Goal: Task Accomplishment & Management: Complete application form

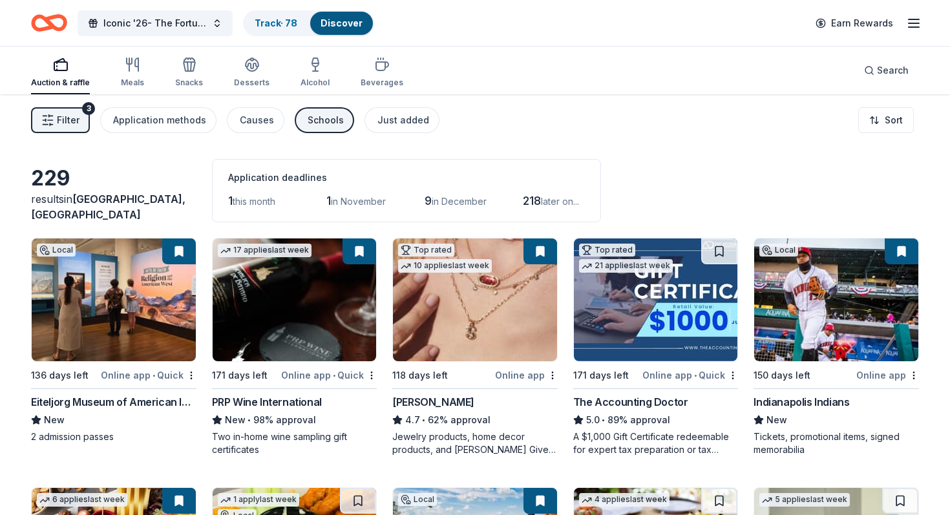
scroll to position [1302, 0]
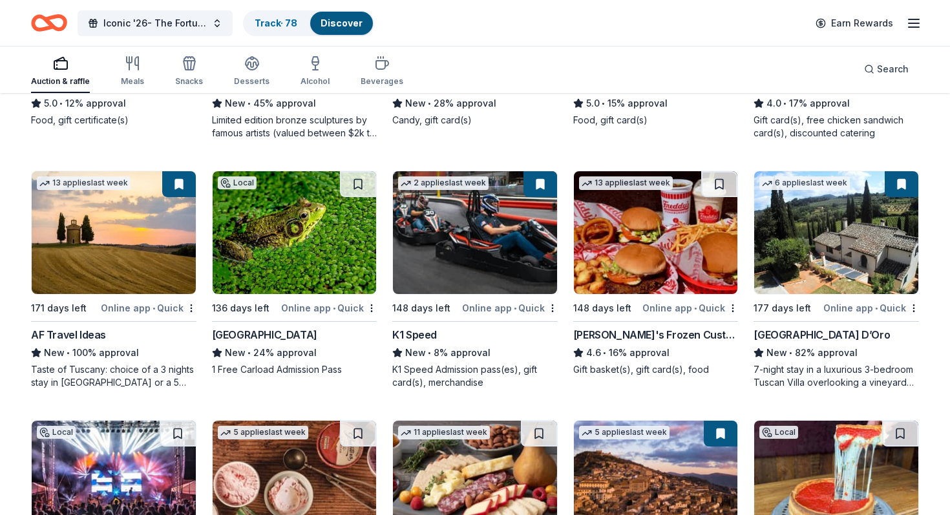
click at [311, 232] on img at bounding box center [295, 232] width 164 height 123
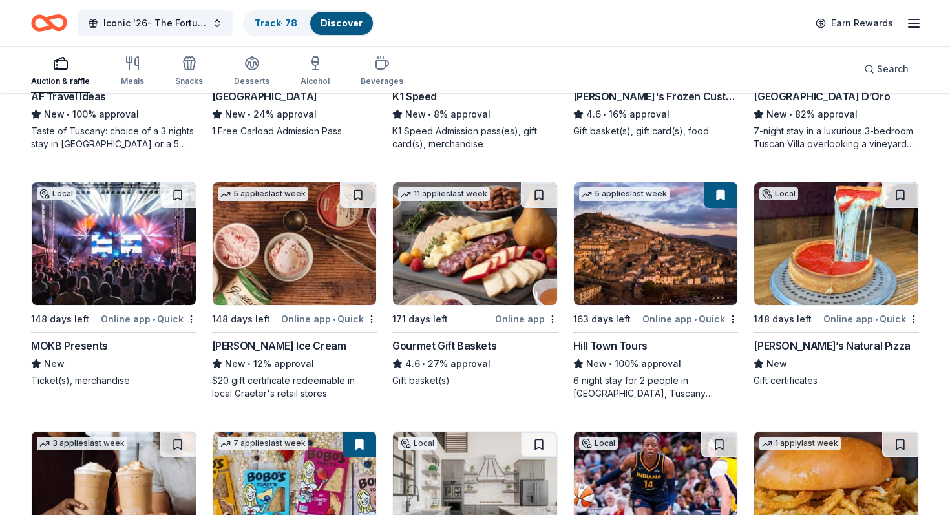
scroll to position [1541, 0]
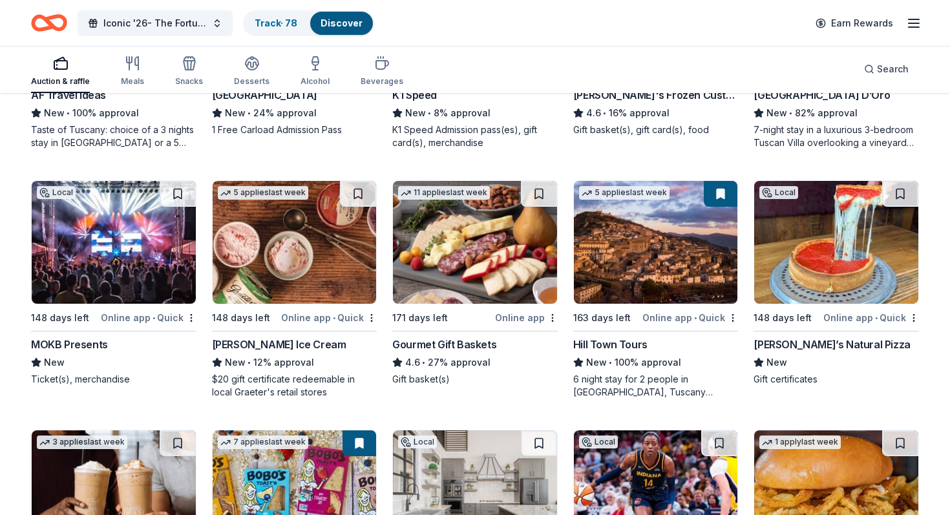
click at [469, 262] on img at bounding box center [475, 242] width 164 height 123
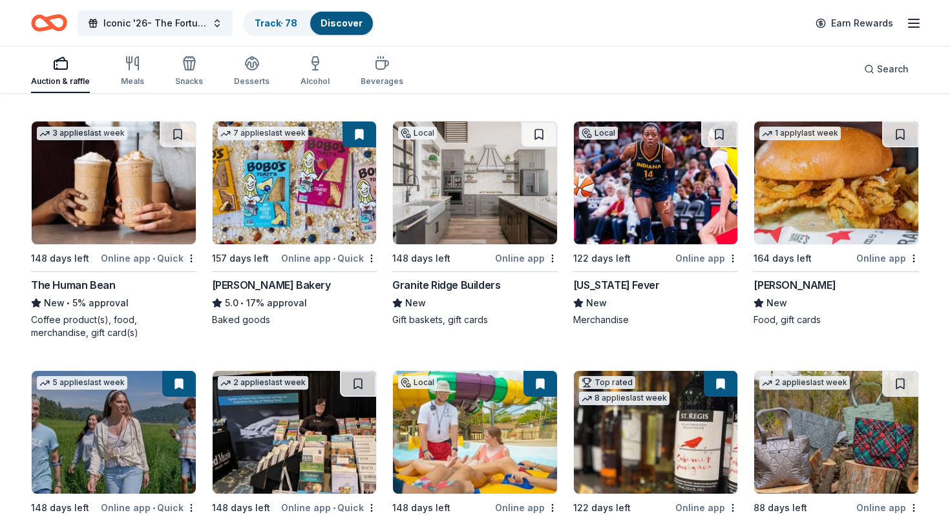
scroll to position [1853, 0]
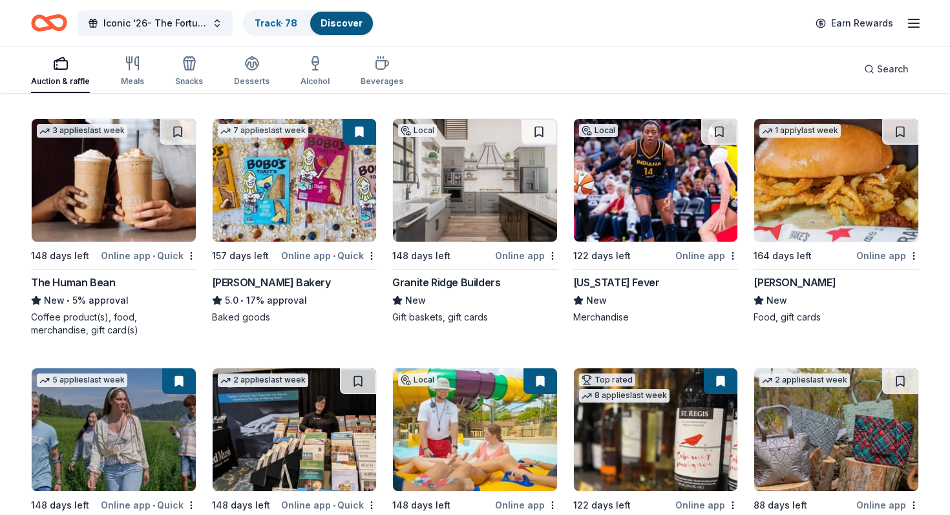
click at [628, 187] on img at bounding box center [656, 180] width 164 height 123
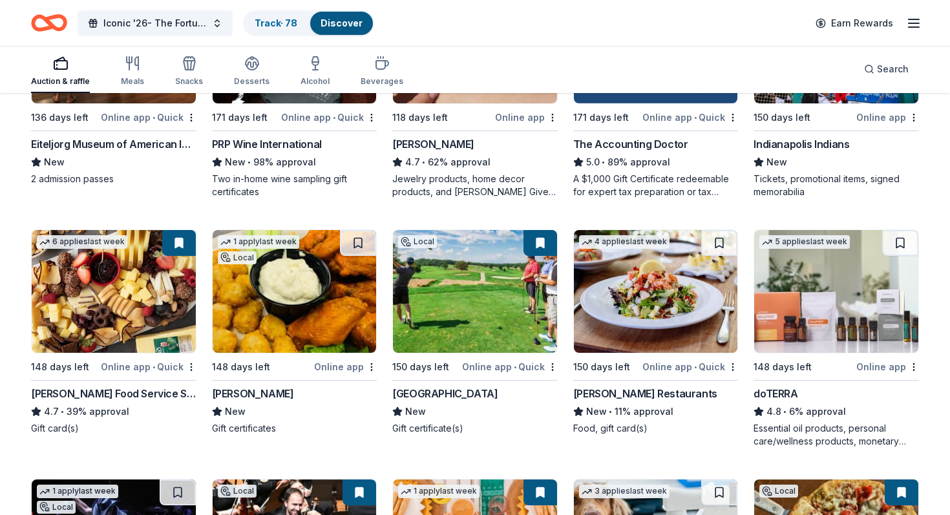
scroll to position [0, 0]
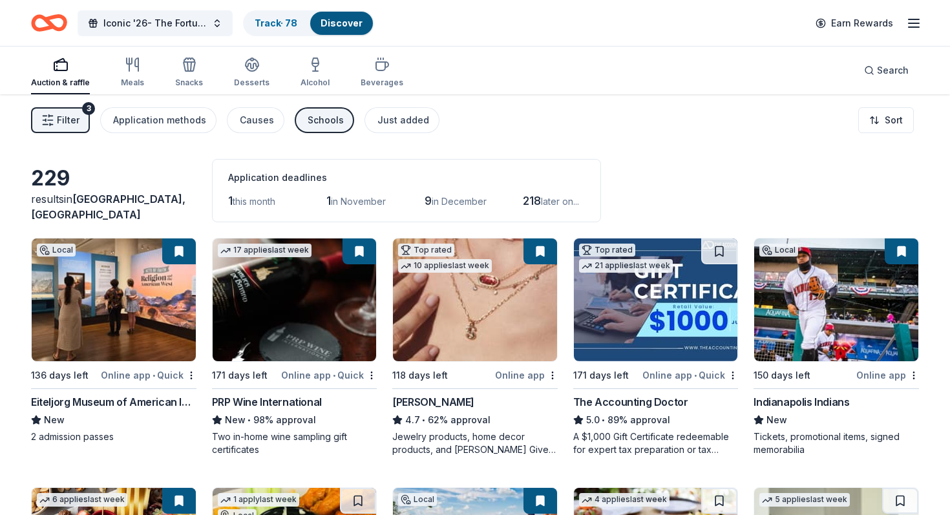
click at [122, 317] on img at bounding box center [114, 299] width 164 height 123
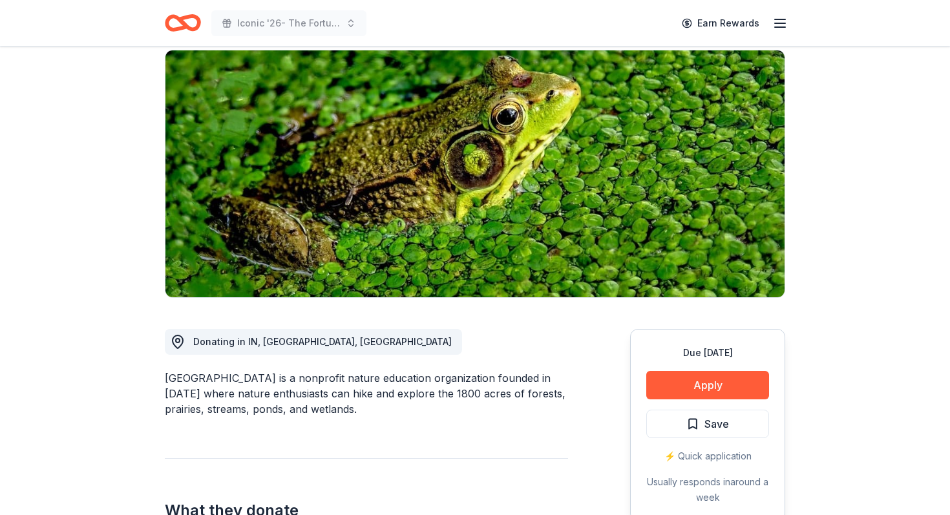
scroll to position [102, 0]
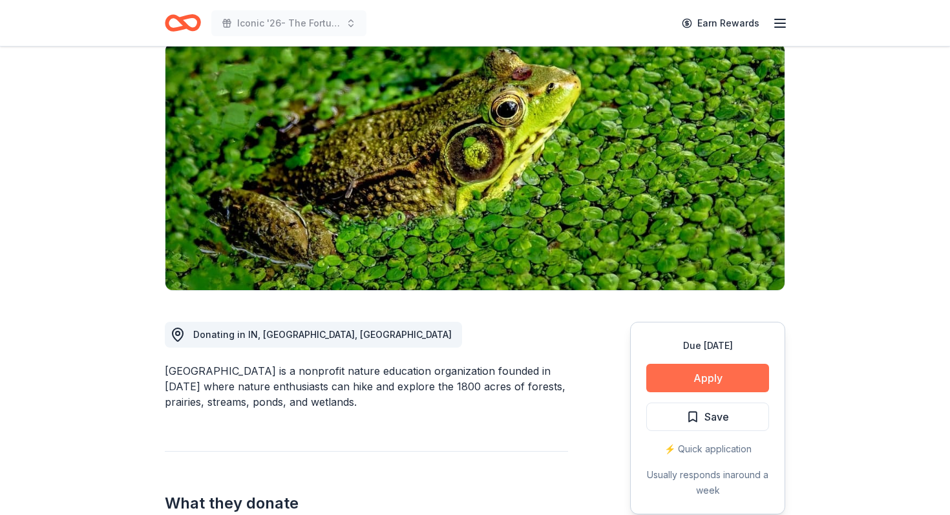
click at [692, 374] on button "Apply" at bounding box center [707, 378] width 123 height 28
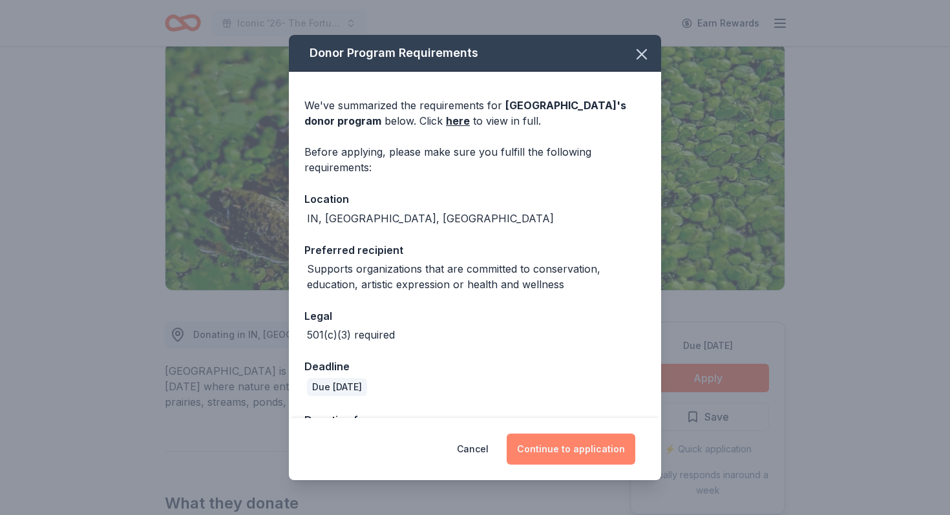
click at [575, 445] on button "Continue to application" at bounding box center [571, 449] width 129 height 31
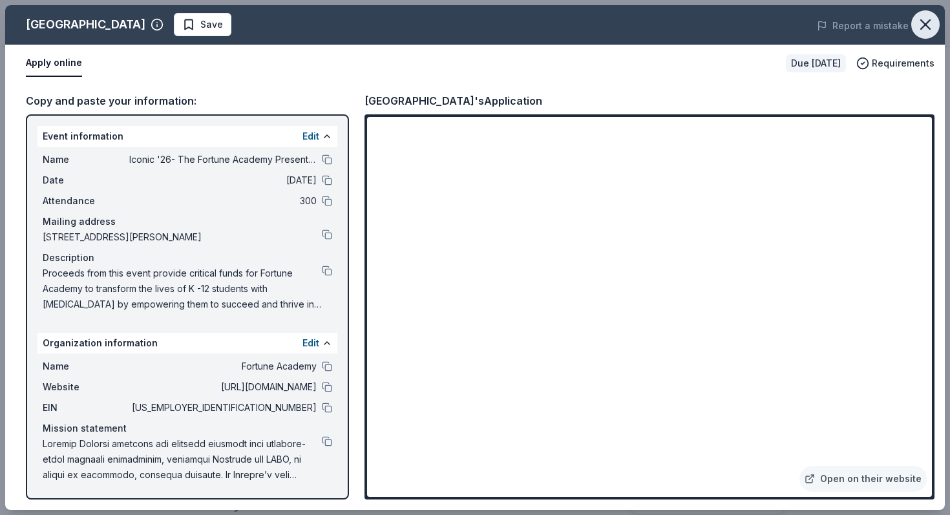
click at [925, 24] on icon "button" at bounding box center [925, 24] width 9 height 9
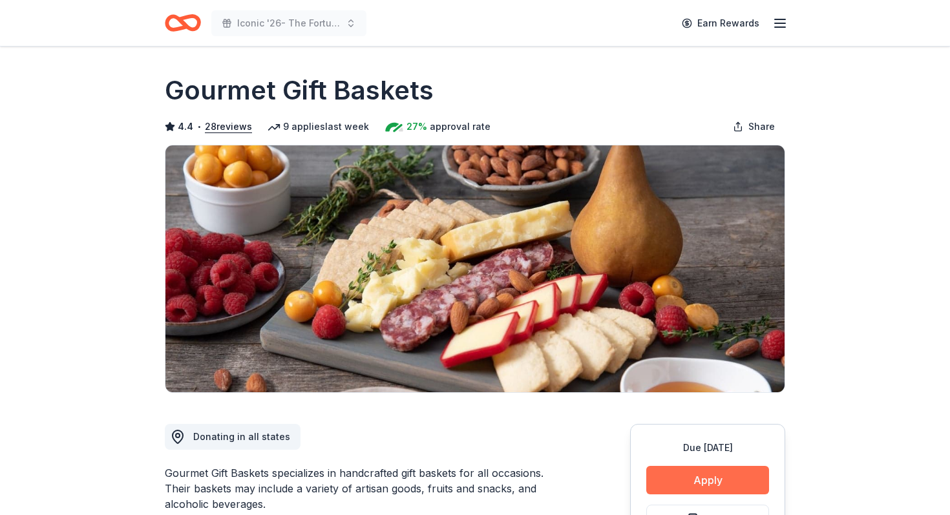
click at [703, 485] on button "Apply" at bounding box center [707, 480] width 123 height 28
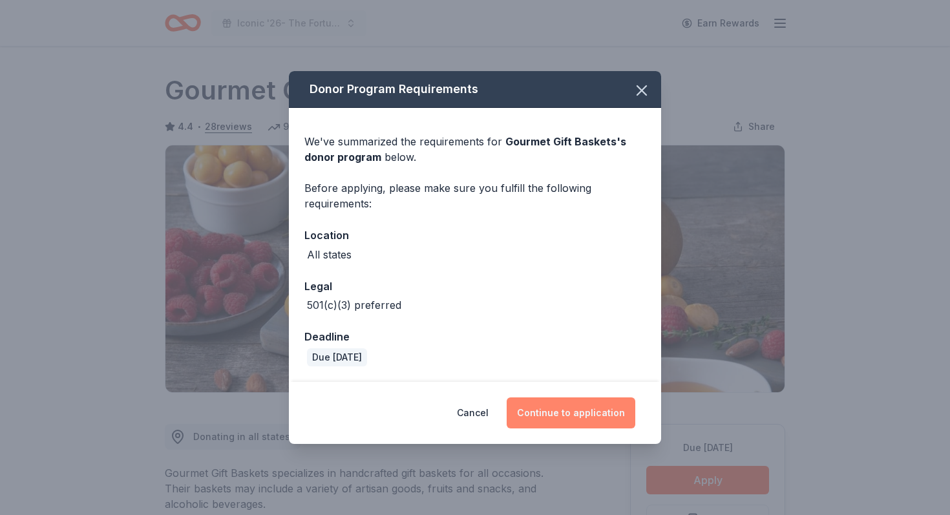
click at [551, 410] on button "Continue to application" at bounding box center [571, 412] width 129 height 31
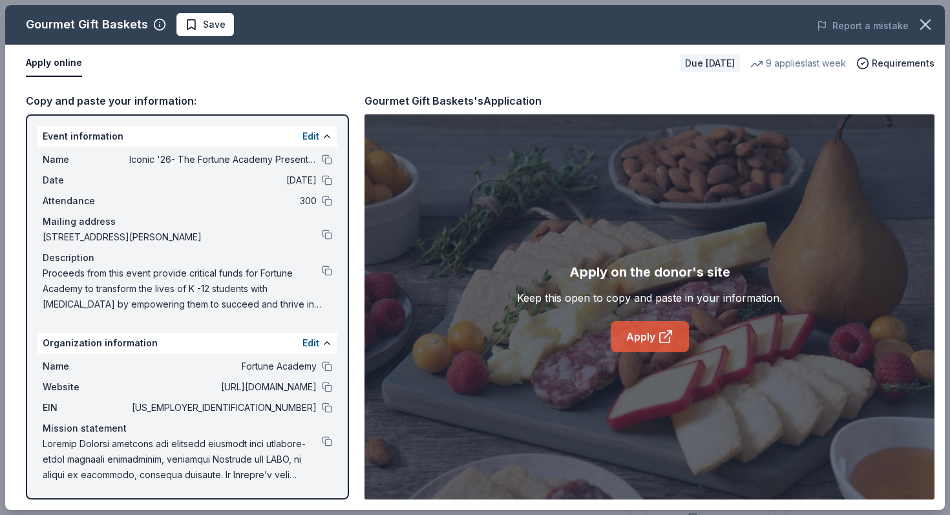
click at [642, 341] on link "Apply" at bounding box center [650, 336] width 78 height 31
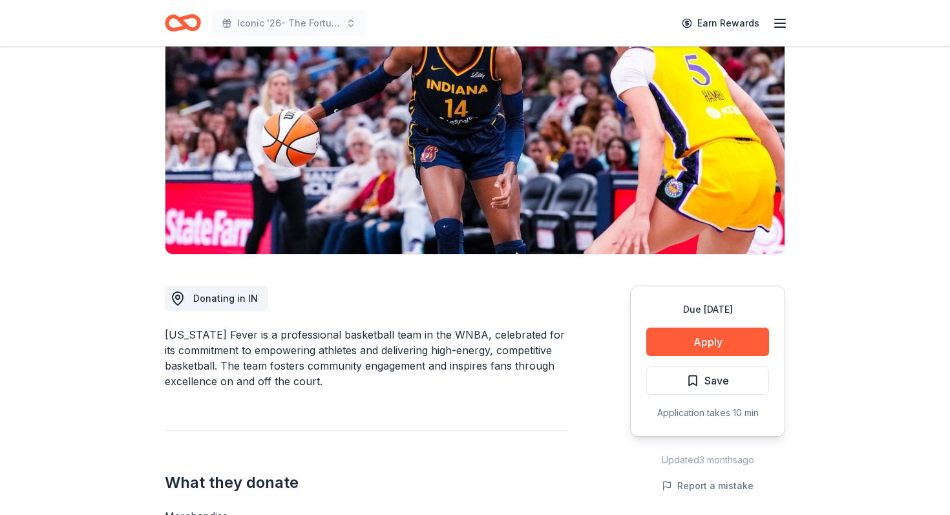
scroll to position [159, 0]
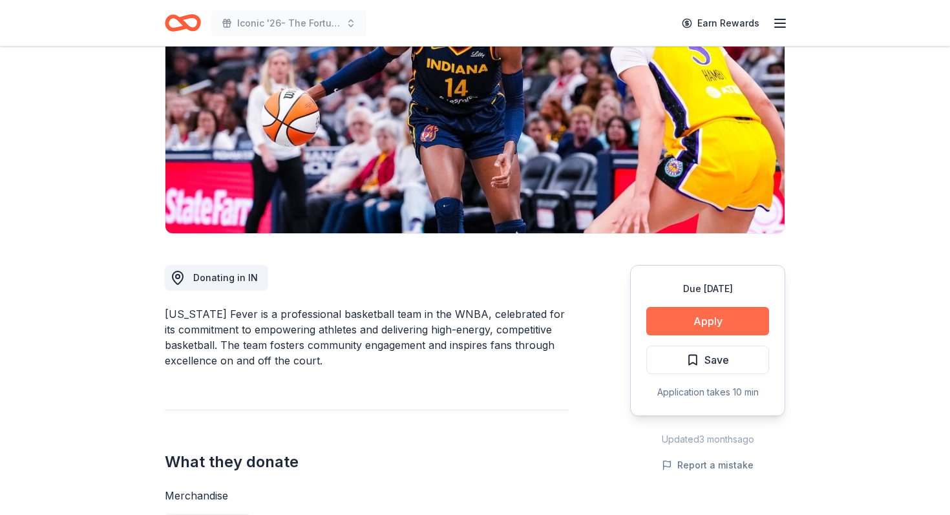
click at [712, 316] on button "Apply" at bounding box center [707, 321] width 123 height 28
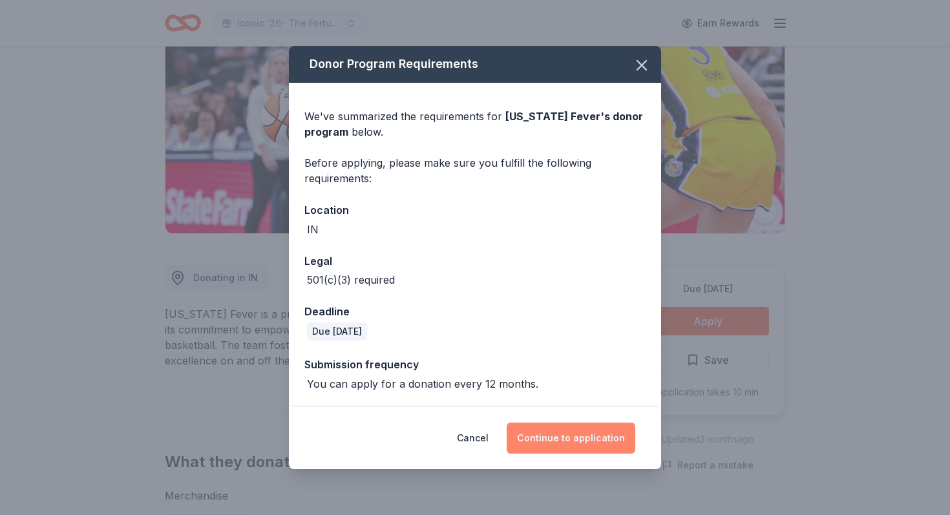
click at [575, 438] on button "Continue to application" at bounding box center [571, 438] width 129 height 31
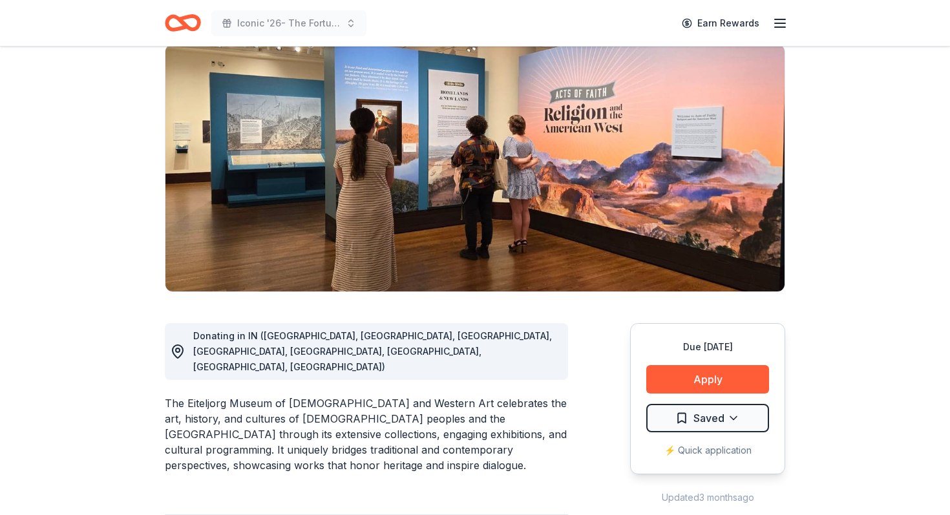
scroll to position [138, 0]
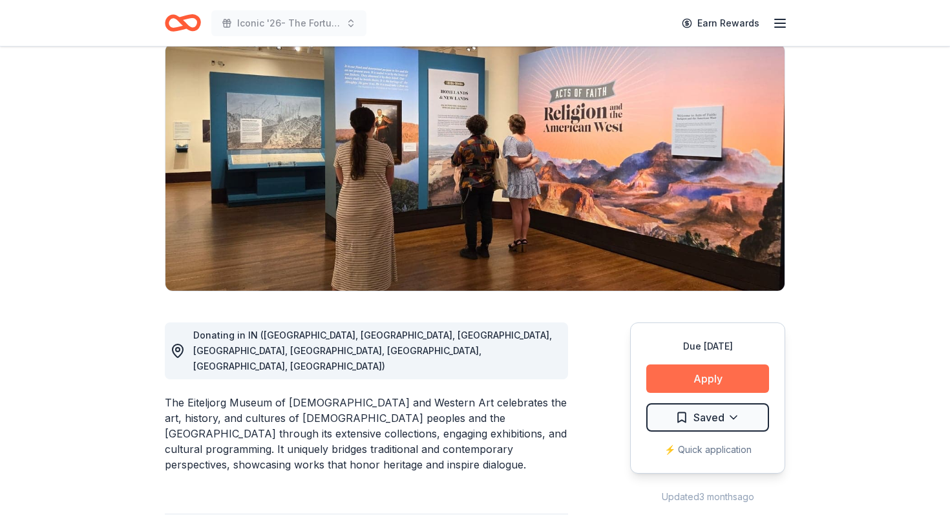
click at [709, 380] on button "Apply" at bounding box center [707, 379] width 123 height 28
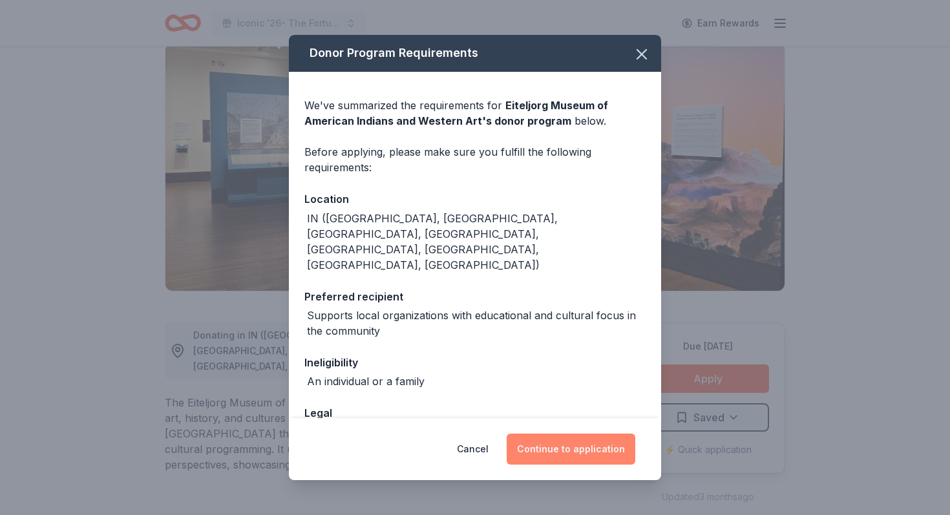
click at [583, 446] on button "Continue to application" at bounding box center [571, 449] width 129 height 31
